Goal: Task Accomplishment & Management: Complete application form

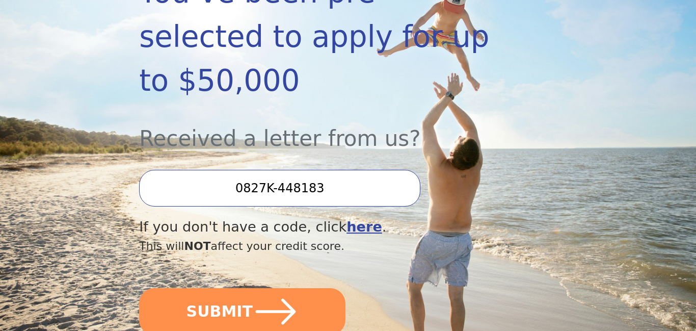
scroll to position [245, 0]
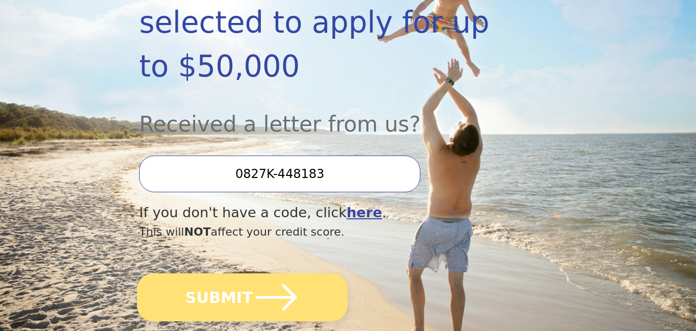
click at [257, 274] on icon "submit" at bounding box center [276, 297] width 47 height 47
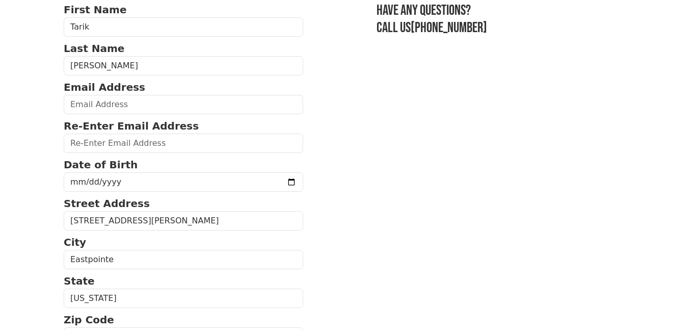
scroll to position [82, 0]
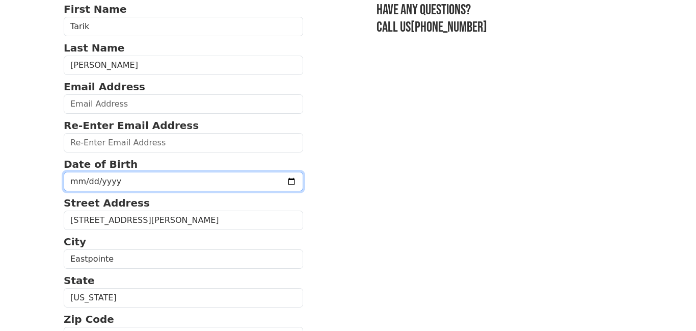
click at [79, 177] on input "date" at bounding box center [183, 181] width 239 height 19
type input "[DATE]"
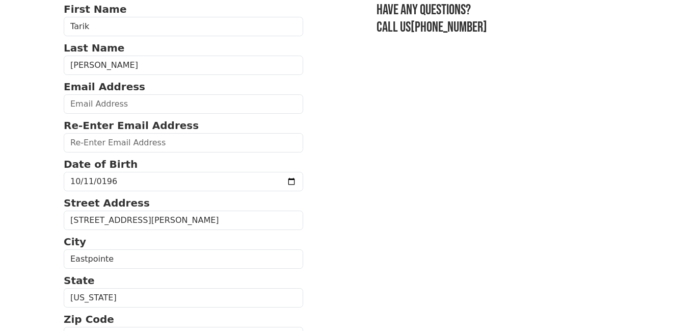
click at [344, 177] on section "First Name [PERSON_NAME] Last Name [PERSON_NAME] Email Address Re-Enter Email A…" at bounding box center [348, 334] width 569 height 665
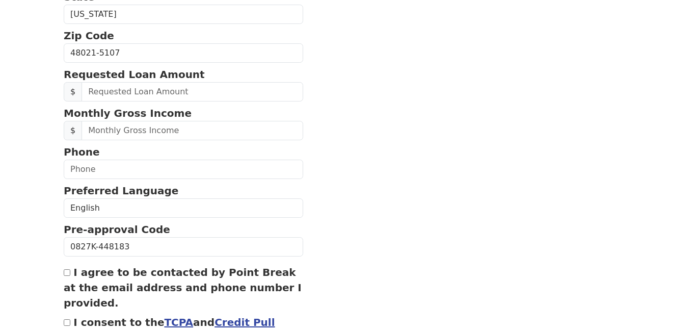
scroll to position [367, 0]
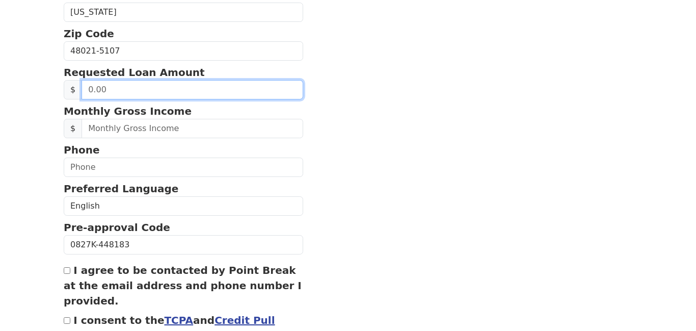
click at [134, 92] on input "text" at bounding box center [193, 89] width 222 height 19
type input "50,000.00"
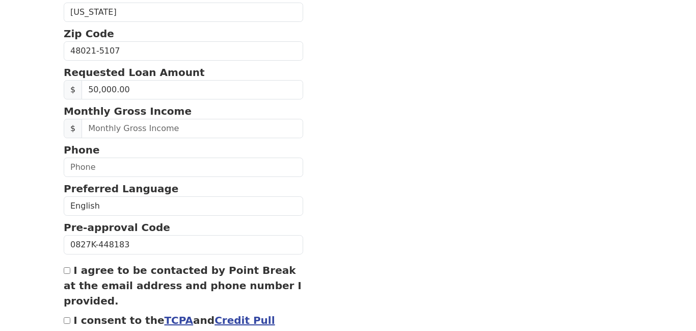
click at [323, 144] on section "First Name [PERSON_NAME] Last Name [PERSON_NAME] Email Address Re-Enter Email A…" at bounding box center [348, 48] width 569 height 665
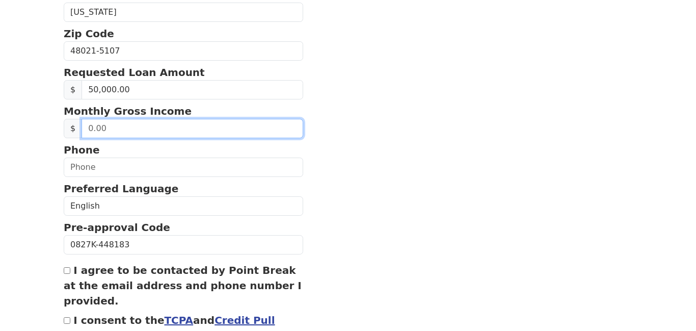
click at [194, 127] on input "text" at bounding box center [193, 128] width 222 height 19
click at [143, 128] on input "0.00" at bounding box center [193, 128] width 222 height 19
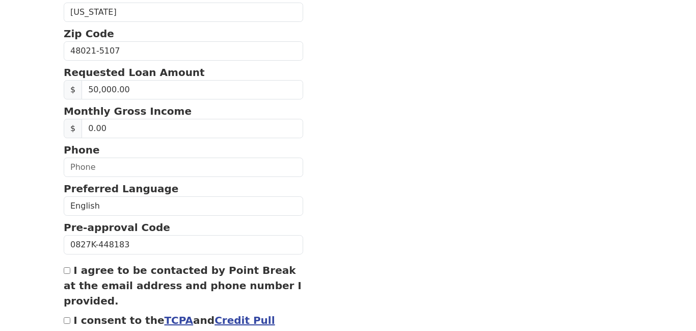
click at [172, 152] on p "Phone" at bounding box center [183, 149] width 239 height 15
click at [185, 113] on p "Monthly Gross Income" at bounding box center [183, 110] width 239 height 15
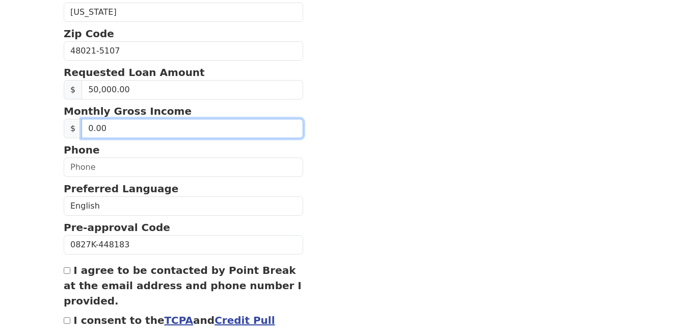
click at [173, 127] on input "0.00" at bounding box center [193, 128] width 222 height 19
click at [87, 131] on input "0.00" at bounding box center [193, 128] width 222 height 19
type input "8,000.00"
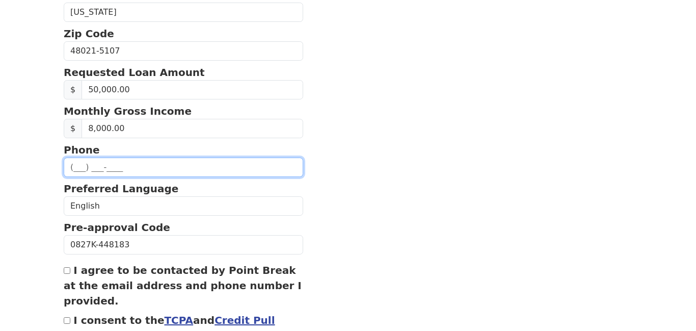
click at [119, 166] on input "text" at bounding box center [183, 166] width 239 height 19
type input "[PHONE_NUMBER]"
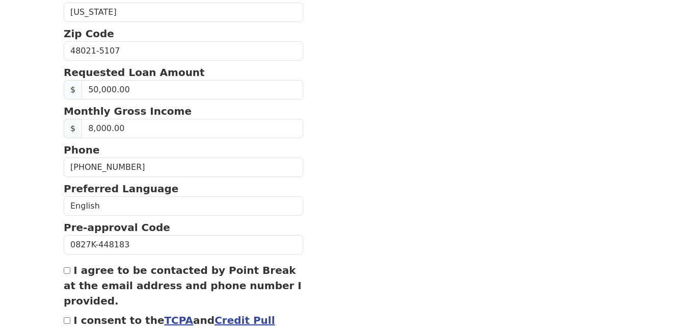
type input "[EMAIL_ADDRESS][PERSON_NAME][DOMAIN_NAME]"
type input "[STREET_ADDRESS][PERSON_NAME]"
type input "ROSEVILLE"
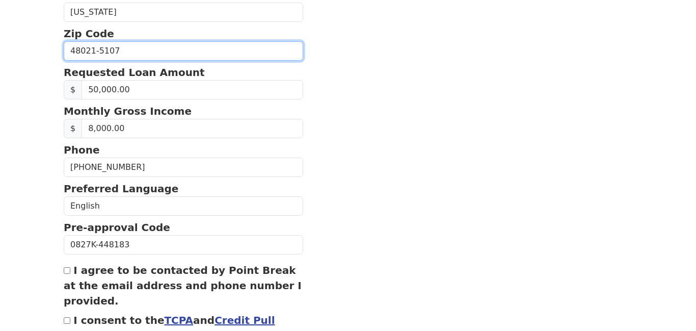
type input "48066"
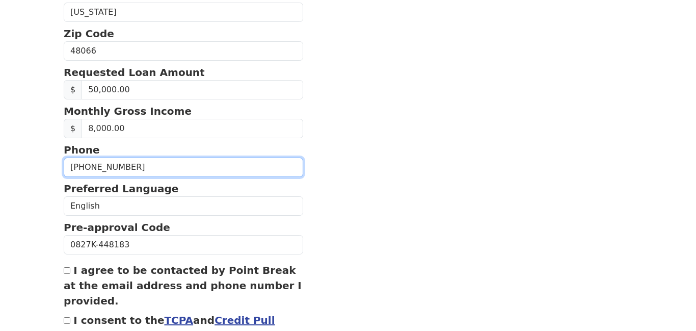
type input "[PHONE_NUMBER]"
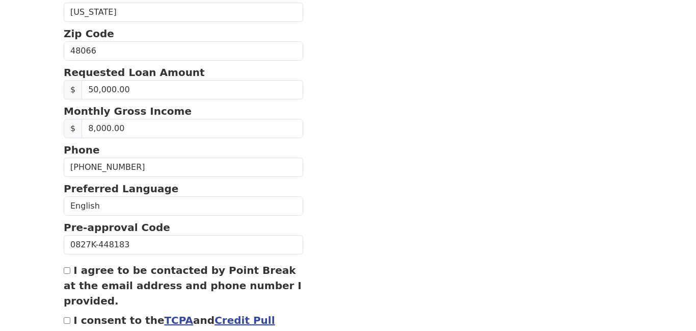
click at [65, 273] on input "I agree to be contacted by Point Break at the email address and phone number I …" at bounding box center [67, 270] width 7 height 7
checkbox input "true"
click at [68, 321] on input "I consent to the TCPA and Credit Pull Consent" at bounding box center [67, 320] width 7 height 7
checkbox input "true"
click at [432, 199] on section "First Name [PERSON_NAME] Last Name [PERSON_NAME] Email Address [EMAIL_ADDRESS][…" at bounding box center [348, 48] width 569 height 665
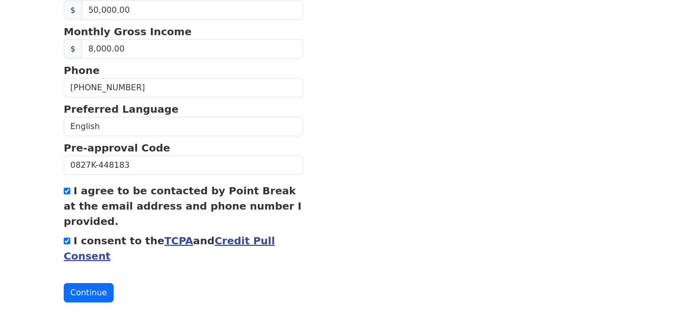
scroll to position [448, 0]
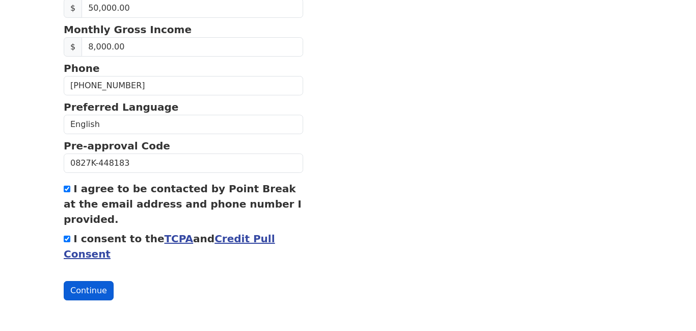
click at [88, 287] on button "Continue" at bounding box center [89, 290] width 50 height 19
